Goal: Information Seeking & Learning: Check status

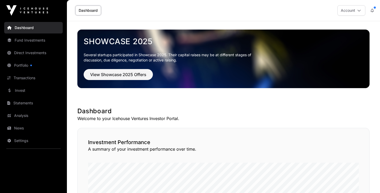
click at [86, 12] on link "Dashboard" at bounding box center [88, 10] width 26 height 10
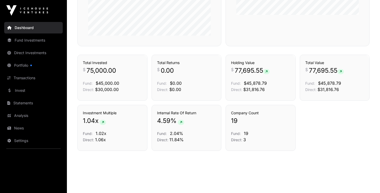
scroll to position [351, 0]
click at [131, 48] on link "Transactions" at bounding box center [131, 44] width 22 height 5
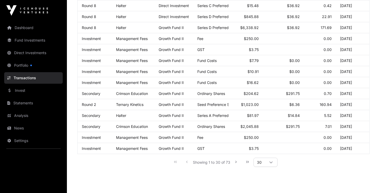
scroll to position [267, 0]
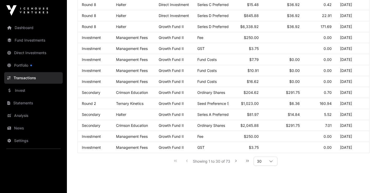
click at [236, 161] on icon "Next Page" at bounding box center [236, 161] width 4 height 4
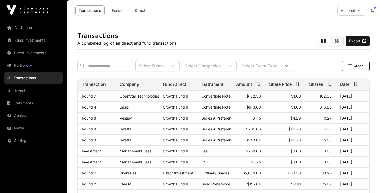
scroll to position [0, 0]
click at [30, 40] on link "Fund Investments" at bounding box center [33, 39] width 58 height 11
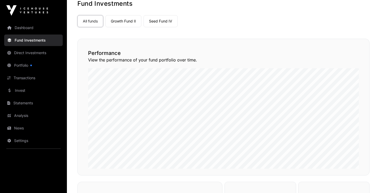
scroll to position [31, 0]
click at [26, 52] on link "Direct Investments" at bounding box center [33, 52] width 58 height 11
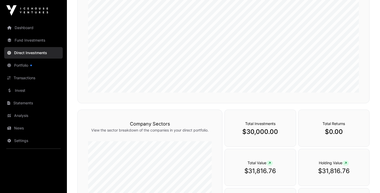
scroll to position [78, 0]
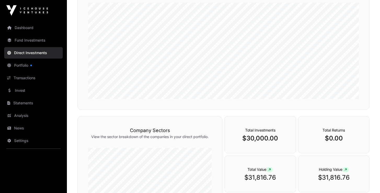
click at [22, 66] on link "Portfolio" at bounding box center [33, 65] width 58 height 11
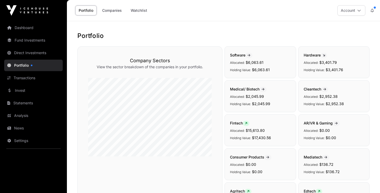
click at [19, 92] on link "Invest" at bounding box center [33, 90] width 58 height 11
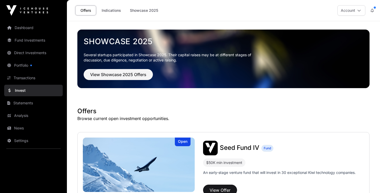
click at [113, 12] on link "Indications" at bounding box center [111, 10] width 26 height 10
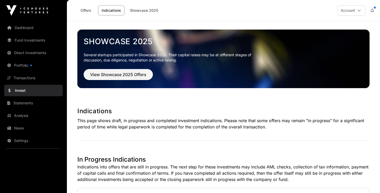
click at [36, 39] on link "Fund Investments" at bounding box center [33, 39] width 58 height 11
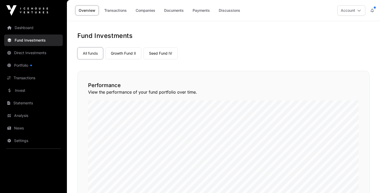
click at [165, 54] on link "Seed Fund IV" at bounding box center [160, 53] width 34 height 12
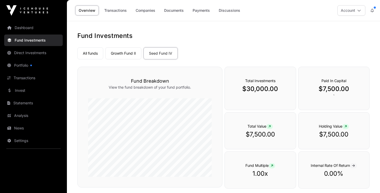
click at [149, 11] on link "Companies" at bounding box center [145, 10] width 26 height 10
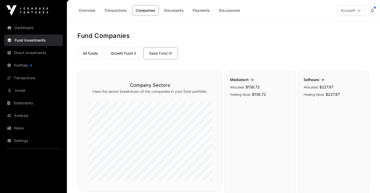
click at [373, 10] on icon at bounding box center [371, 11] width 3 height 4
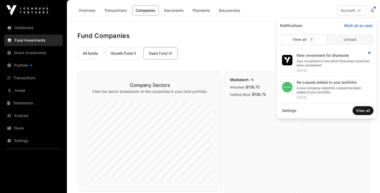
click at [336, 61] on div "Your investment in the latest Sharesies round has been completed!" at bounding box center [332, 63] width 73 height 8
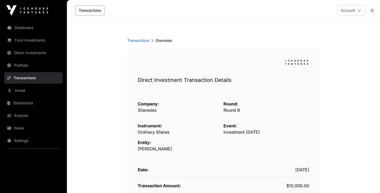
click at [372, 11] on icon at bounding box center [371, 11] width 3 height 4
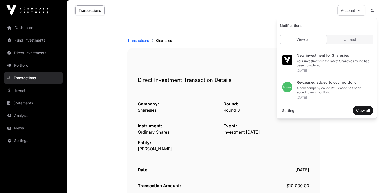
click at [319, 84] on div "Re-Leased added to your portfolio" at bounding box center [332, 82] width 73 height 5
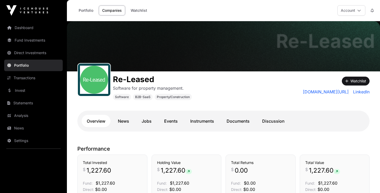
click at [84, 9] on link "Portfolio" at bounding box center [85, 10] width 21 height 10
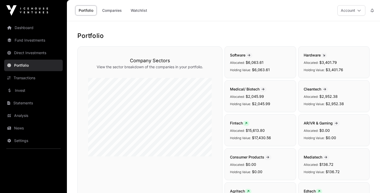
click at [359, 12] on icon at bounding box center [359, 11] width 4 height 4
